Goal: Information Seeking & Learning: Learn about a topic

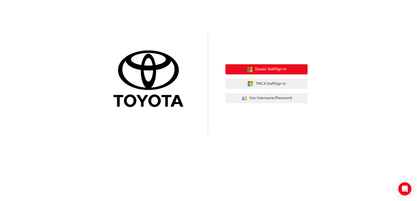
click at [270, 67] on span "Dealer Staff Sign In" at bounding box center [270, 69] width 31 height 6
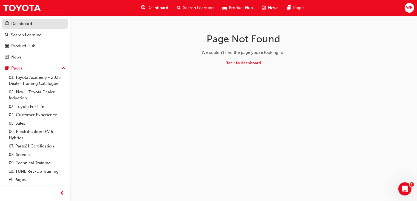
click at [27, 23] on div "Dashboard" at bounding box center [21, 24] width 21 height 6
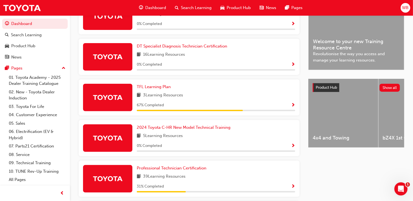
scroll to position [154, 0]
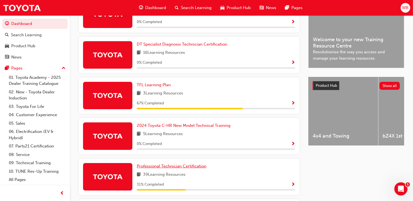
click at [149, 163] on span "Professional Technician Certification" at bounding box center [172, 165] width 70 height 5
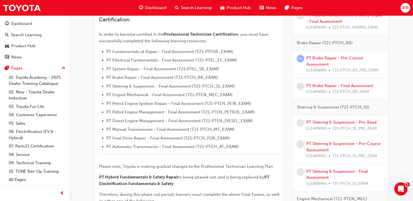
scroll to position [137, 0]
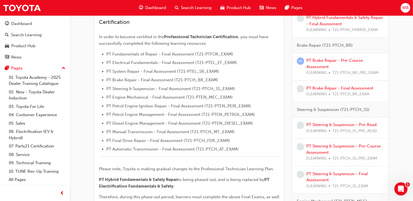
click at [342, 63] on div "PT Brake Repair - Pre-Course Assessment ELEARNING T21-PTCH_BR_PRE_EXAM" at bounding box center [346, 66] width 78 height 19
click at [338, 60] on link "PT Brake Repair - Pre-Course Assessment" at bounding box center [335, 63] width 56 height 11
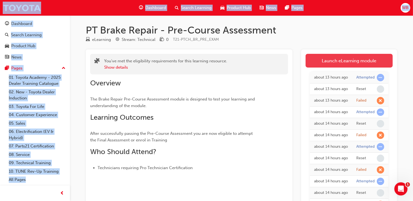
click at [383, 61] on link "Launch eLearning module" at bounding box center [349, 61] width 87 height 14
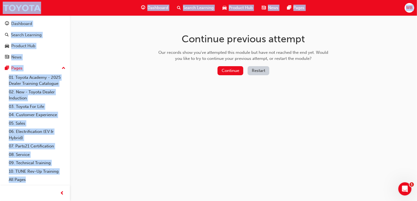
click at [260, 68] on button "Restart" at bounding box center [259, 70] width 22 height 9
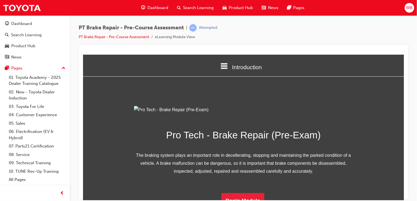
click at [259, 68] on span "Introduction" at bounding box center [247, 67] width 30 height 6
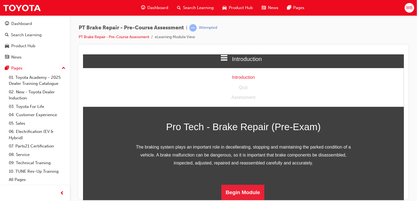
scroll to position [68, 0]
click at [248, 196] on button "Begin Module" at bounding box center [242, 191] width 43 height 15
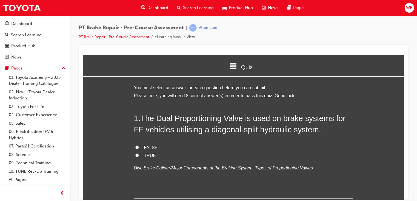
click at [136, 155] on input "TRUE" at bounding box center [137, 155] width 4 height 4
radio input "true"
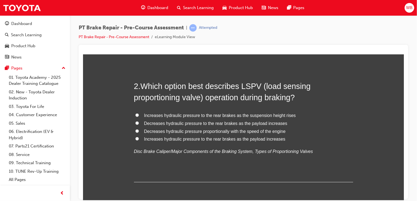
scroll to position [125, 0]
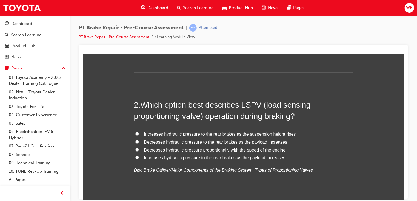
drag, startPoint x: 402, startPoint y: 70, endPoint x: 488, endPoint y: 137, distance: 109.3
click at [135, 155] on input "Increases hydraulic pressure to the rear brakes as the payload increases" at bounding box center [137, 157] width 4 height 4
radio input "true"
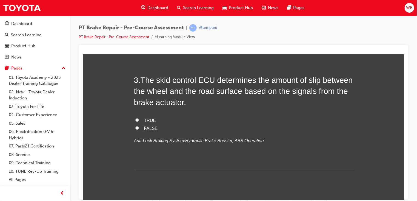
scroll to position [280, 0]
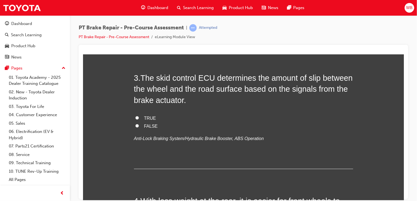
click at [135, 117] on input "TRUE" at bounding box center [137, 118] width 4 height 4
radio input "true"
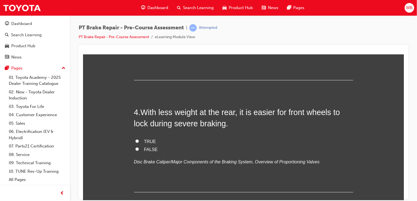
scroll to position [375, 0]
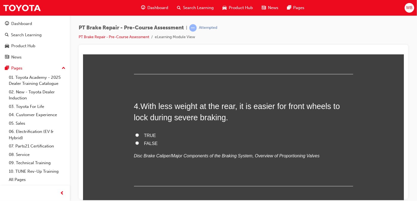
click at [135, 143] on input "FALSE" at bounding box center [137, 143] width 4 height 4
radio input "true"
click at [135, 143] on input "FALSE" at bounding box center [137, 143] width 4 height 4
click at [135, 133] on input "TRUE" at bounding box center [137, 135] width 4 height 4
radio input "true"
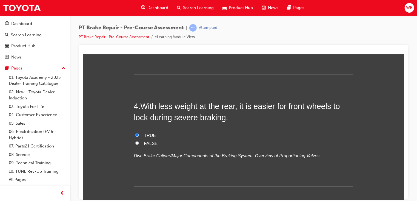
click at [135, 142] on input "FALSE" at bounding box center [137, 143] width 4 height 4
radio input "true"
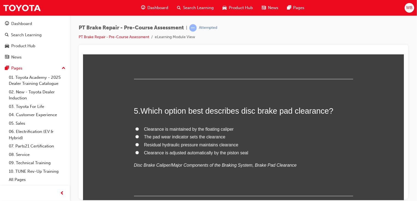
scroll to position [473, 0]
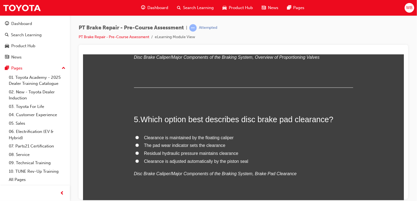
click at [135, 143] on input "The pad wear indicator sets the clearance" at bounding box center [137, 145] width 4 height 4
radio input "true"
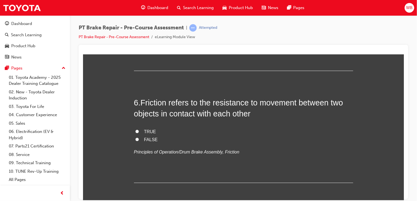
scroll to position [611, 0]
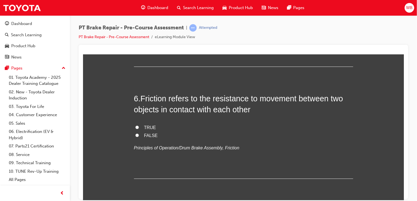
drag, startPoint x: 402, startPoint y: 118, endPoint x: 489, endPoint y: 187, distance: 111.1
click at [135, 125] on input "TRUE" at bounding box center [137, 127] width 4 height 4
radio input "true"
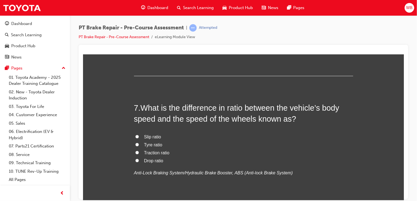
scroll to position [726, 0]
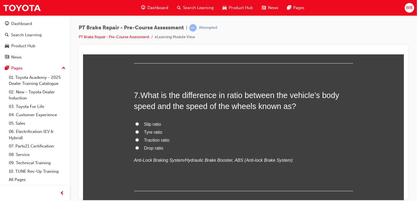
click at [135, 140] on input "Traction ratio" at bounding box center [137, 140] width 4 height 4
radio input "true"
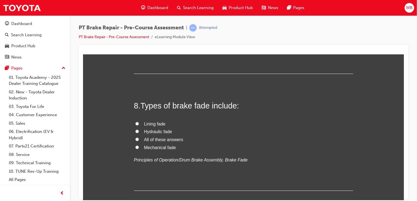
scroll to position [847, 0]
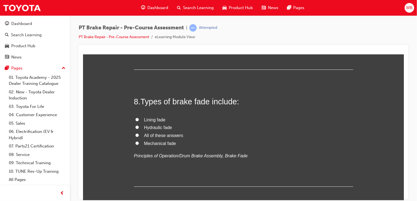
click at [135, 134] on input "All of these answers" at bounding box center [137, 135] width 4 height 4
radio input "true"
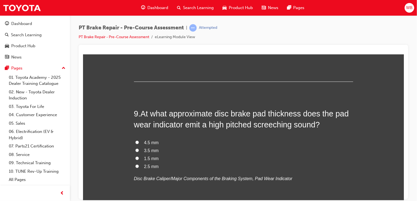
scroll to position [965, 0]
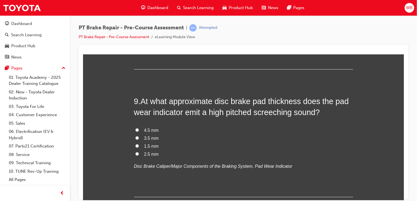
click at [135, 145] on input "1.5 mm" at bounding box center [137, 146] width 4 height 4
radio input "true"
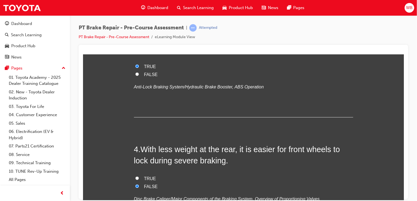
scroll to position [0, 0]
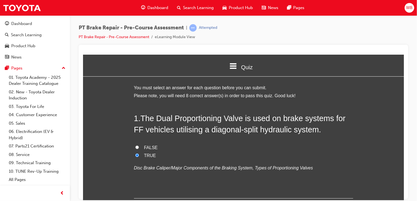
click at [135, 147] on input "FALSE" at bounding box center [137, 147] width 4 height 4
radio input "true"
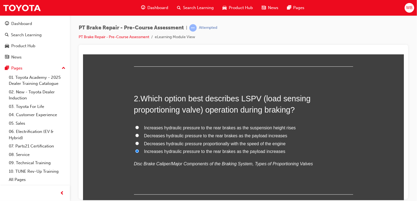
drag, startPoint x: 402, startPoint y: 71, endPoint x: 489, endPoint y: 139, distance: 110.4
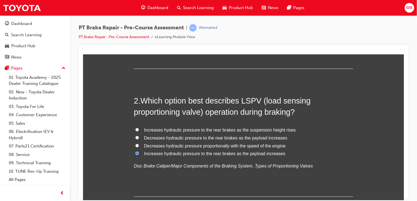
click at [406, 84] on div at bounding box center [244, 122] width 330 height 154
click at [405, 79] on div at bounding box center [244, 122] width 330 height 154
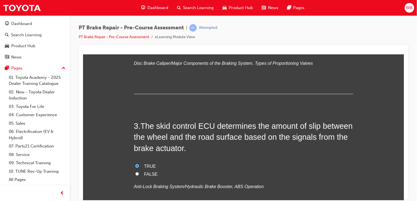
scroll to position [242, 0]
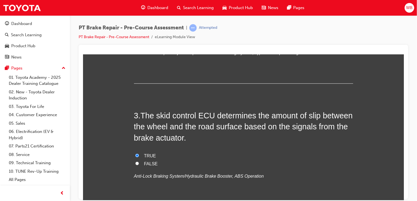
click at [135, 162] on input "FALSE" at bounding box center [137, 163] width 4 height 4
radio input "true"
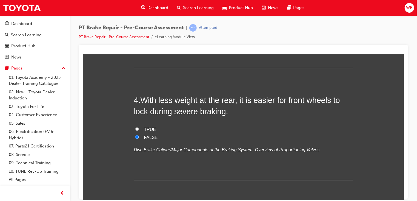
scroll to position [372, 0]
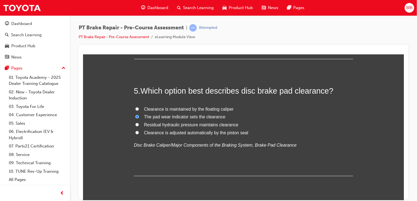
drag, startPoint x: 401, startPoint y: 110, endPoint x: 488, endPoint y: 178, distance: 111.0
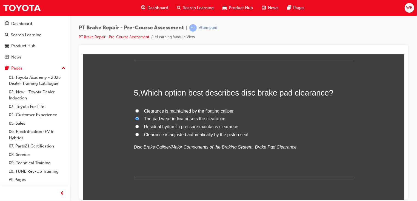
click at [386, 101] on div "You must select an answer for each question before you can submit. Please note,…" at bounding box center [243, 199] width 321 height 1231
click at [135, 109] on input "Clearance is maintained by the floating caliper" at bounding box center [137, 111] width 4 height 4
radio input "true"
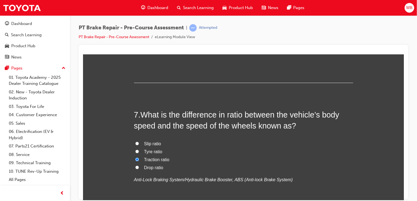
scroll to position [711, 0]
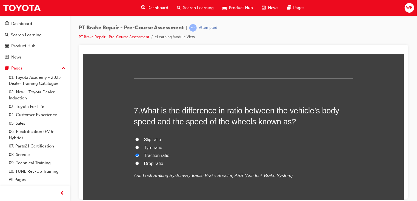
click at [135, 138] on input "Slip ratio" at bounding box center [137, 139] width 4 height 4
radio input "true"
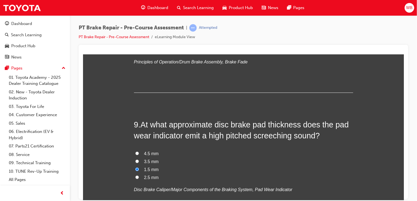
scroll to position [956, 0]
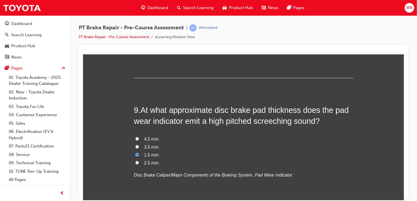
drag, startPoint x: 403, startPoint y: 155, endPoint x: 488, endPoint y: 222, distance: 107.9
click at [135, 145] on input "3.5 mm" at bounding box center [137, 147] width 4 height 4
radio input "true"
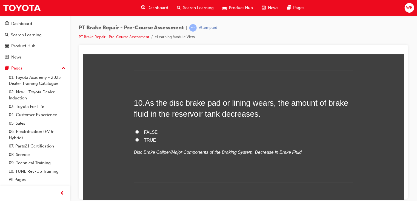
scroll to position [1093, 0]
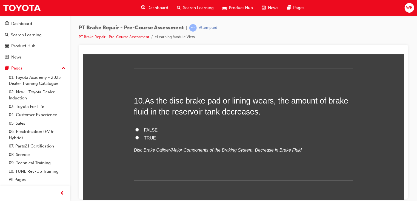
click at [135, 137] on input "TRUE" at bounding box center [137, 137] width 4 height 4
radio input "true"
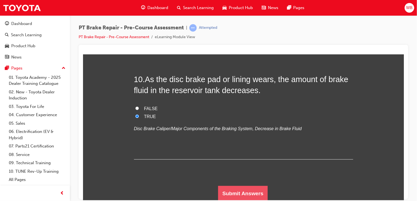
click at [251, 192] on button "Submit Answers" at bounding box center [243, 192] width 50 height 15
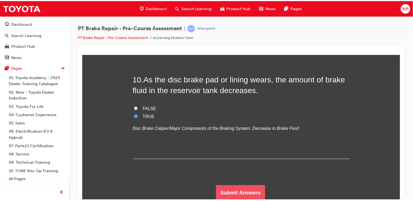
scroll to position [0, 0]
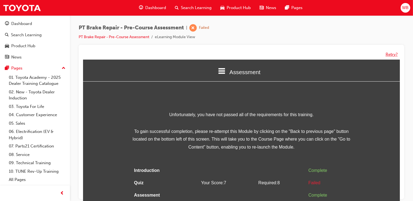
click at [394, 52] on button "Retry?" at bounding box center [392, 54] width 12 height 6
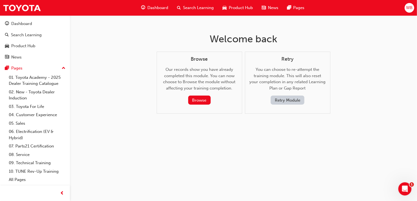
click at [285, 102] on button "Retry Module" at bounding box center [288, 99] width 34 height 9
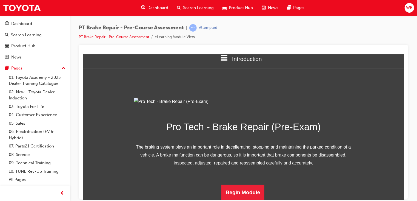
scroll to position [68, 0]
click at [238, 193] on button "Begin Module" at bounding box center [242, 191] width 43 height 15
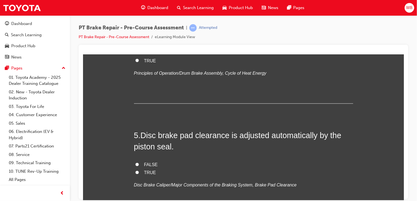
scroll to position [0, 0]
